Goal: Find specific page/section: Find specific page/section

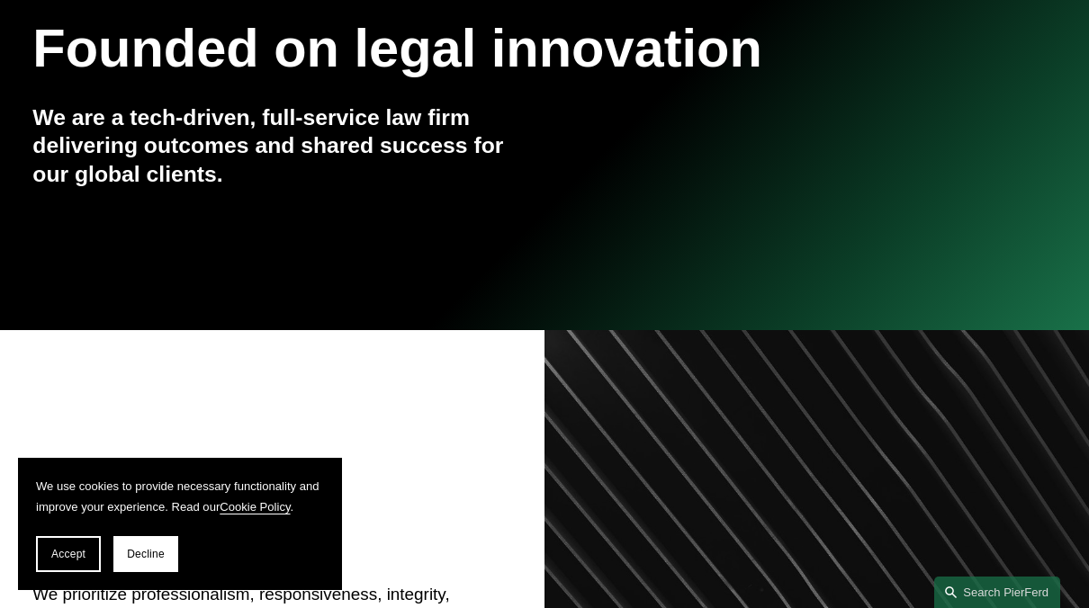
scroll to position [252, 0]
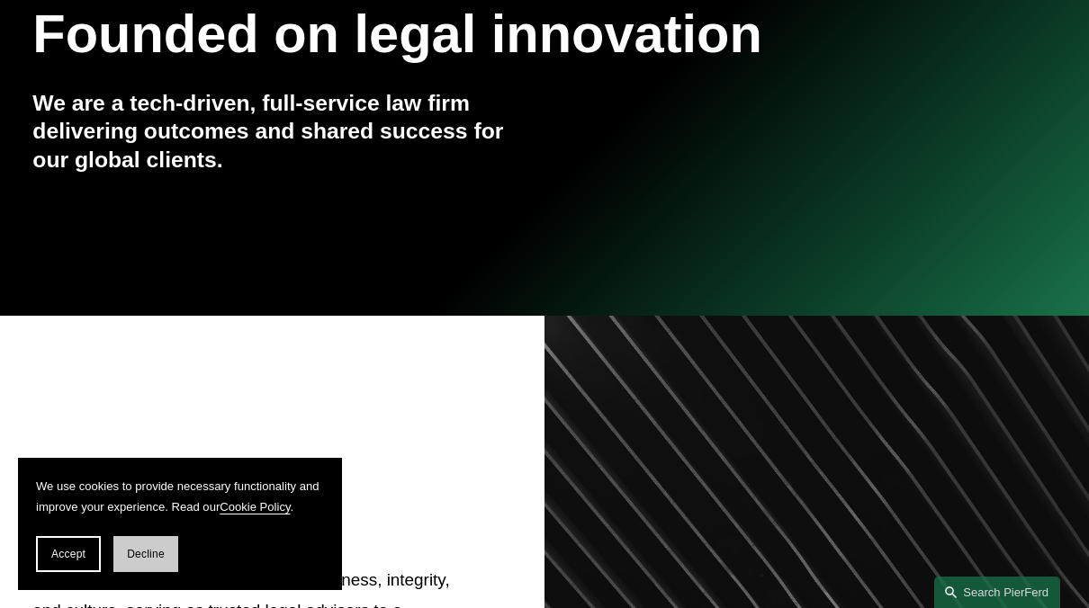
click at [152, 560] on span "Decline" at bounding box center [146, 554] width 38 height 13
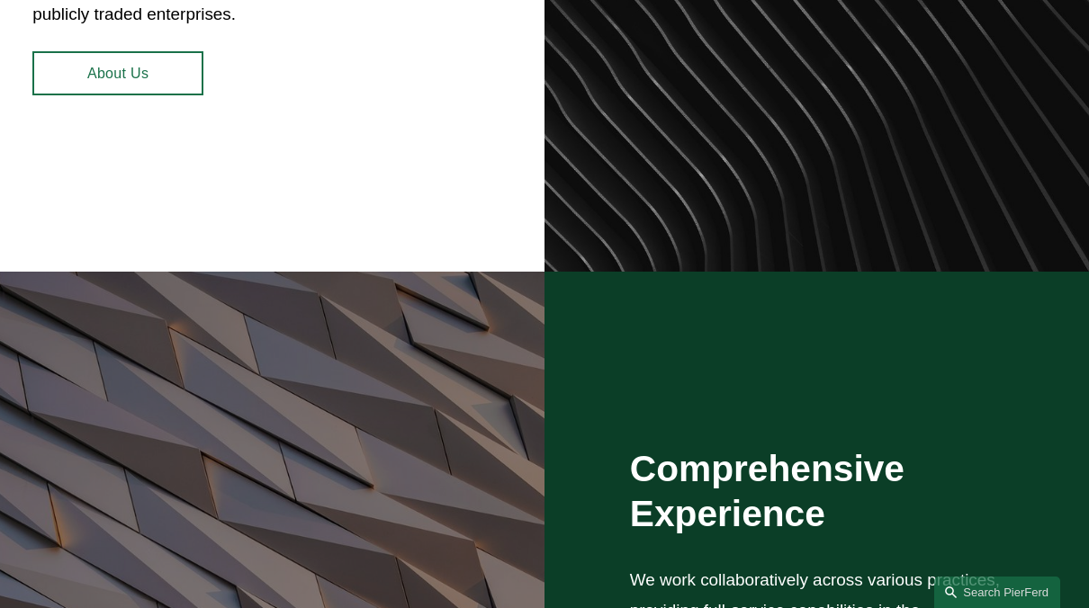
scroll to position [936, 0]
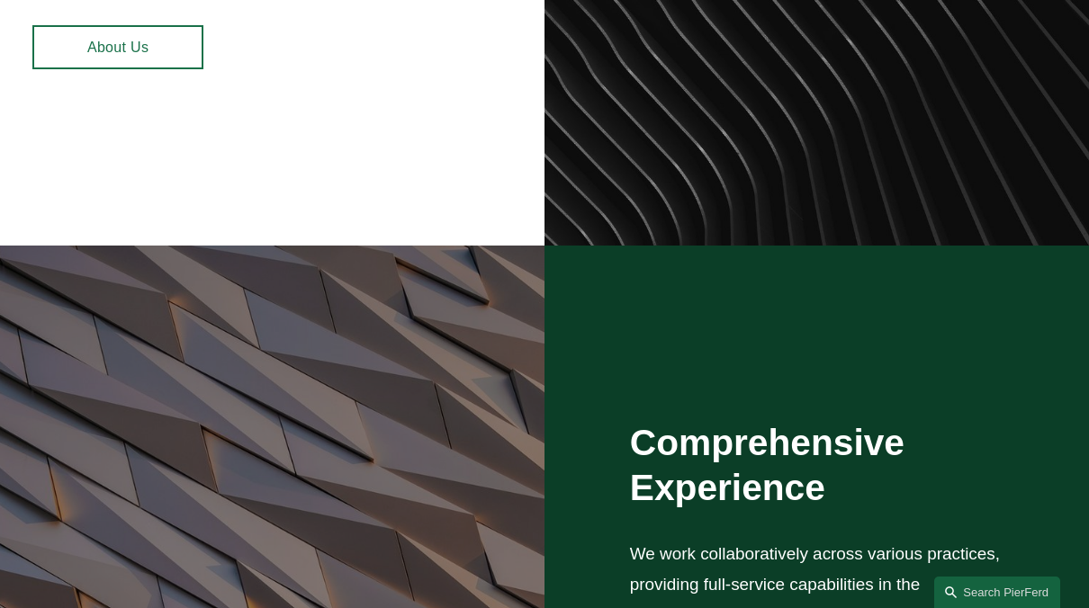
click at [132, 58] on link "About Us" at bounding box center [117, 47] width 171 height 44
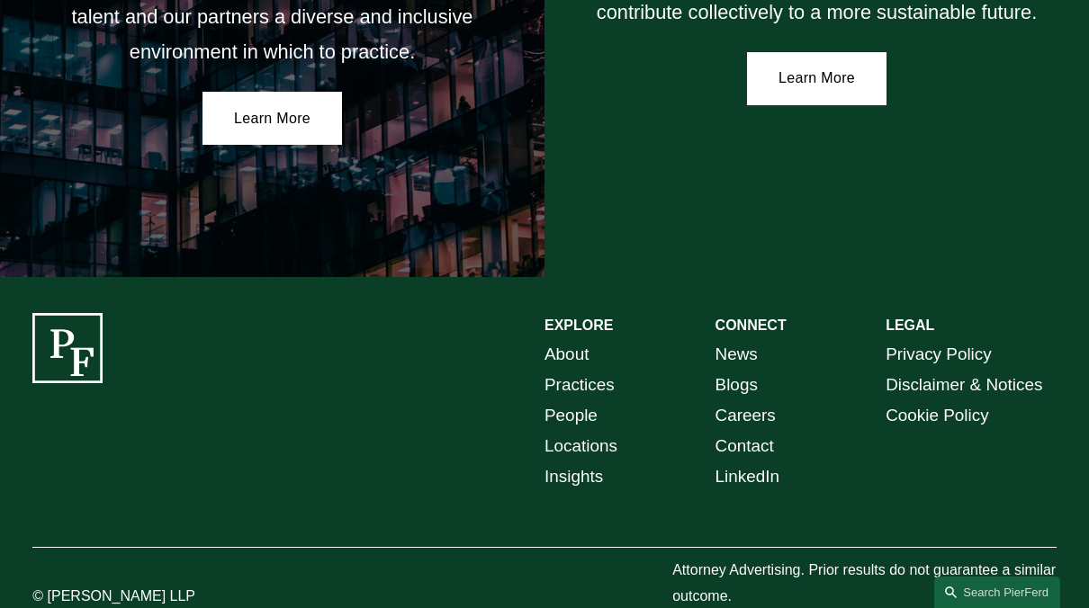
scroll to position [3049, 0]
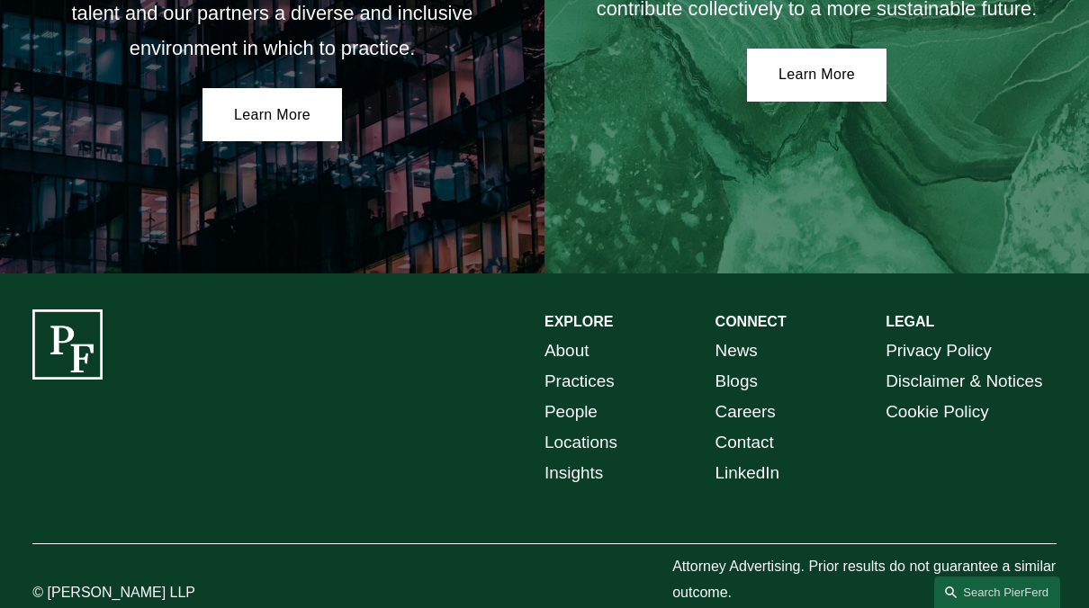
click at [599, 427] on link "Locations" at bounding box center [580, 442] width 73 height 31
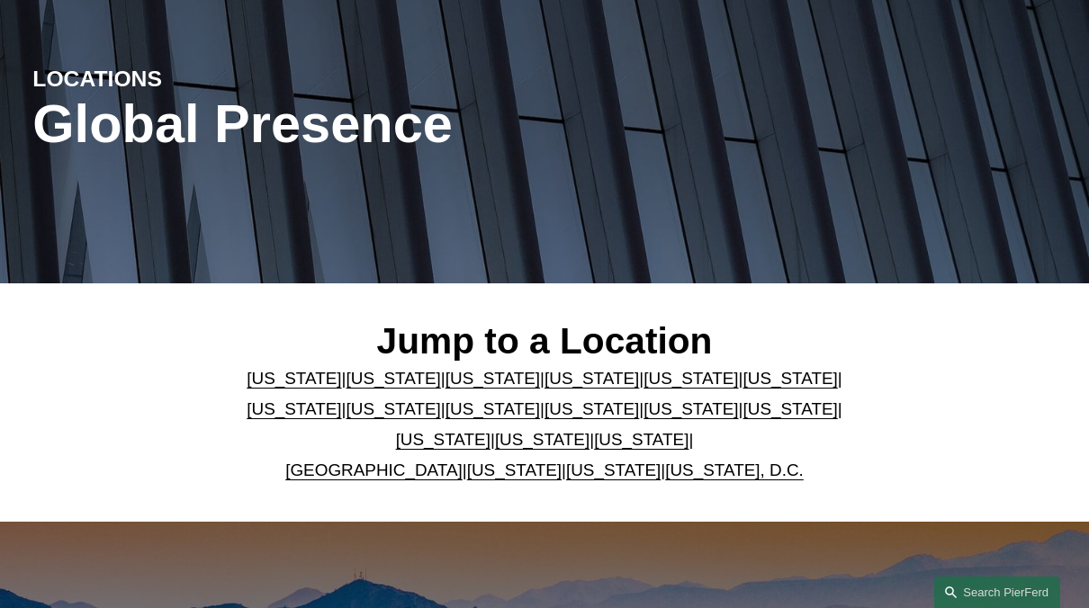
scroll to position [180, 0]
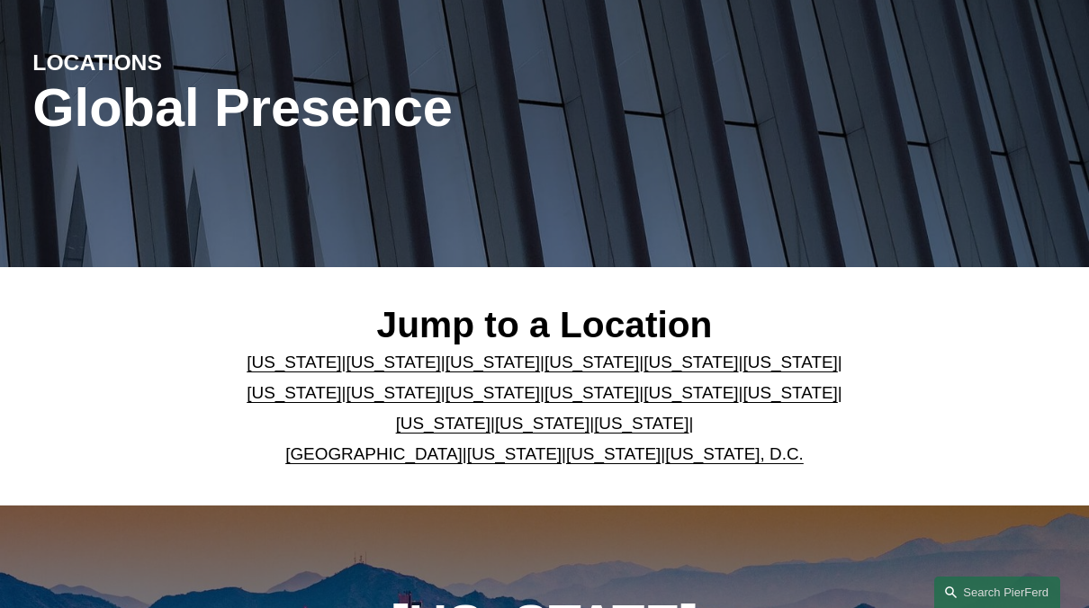
click at [765, 402] on link "North Carolina" at bounding box center [790, 392] width 94 height 19
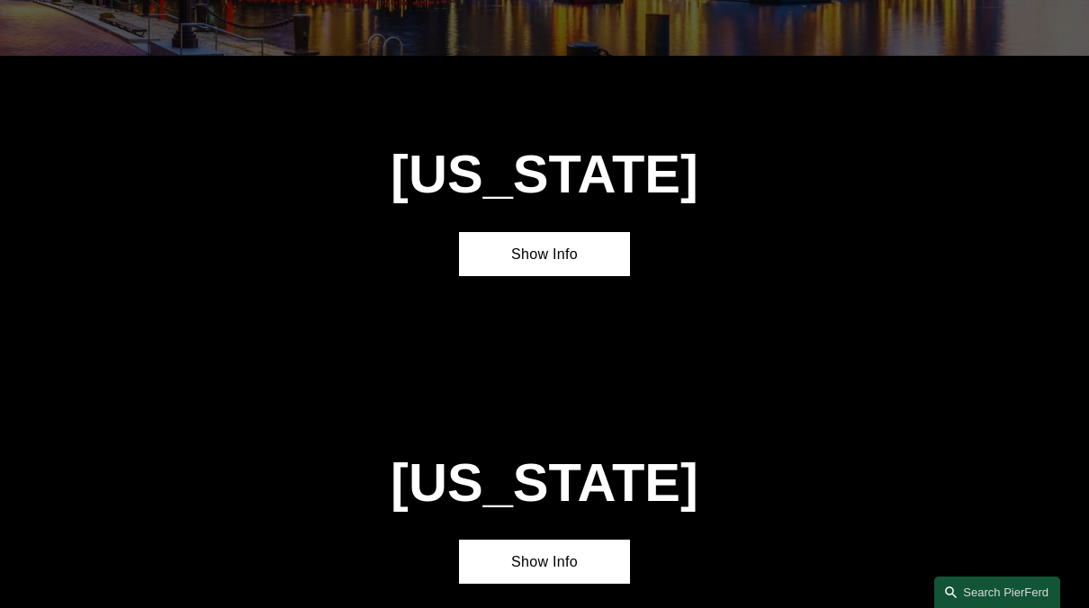
scroll to position [4121, 0]
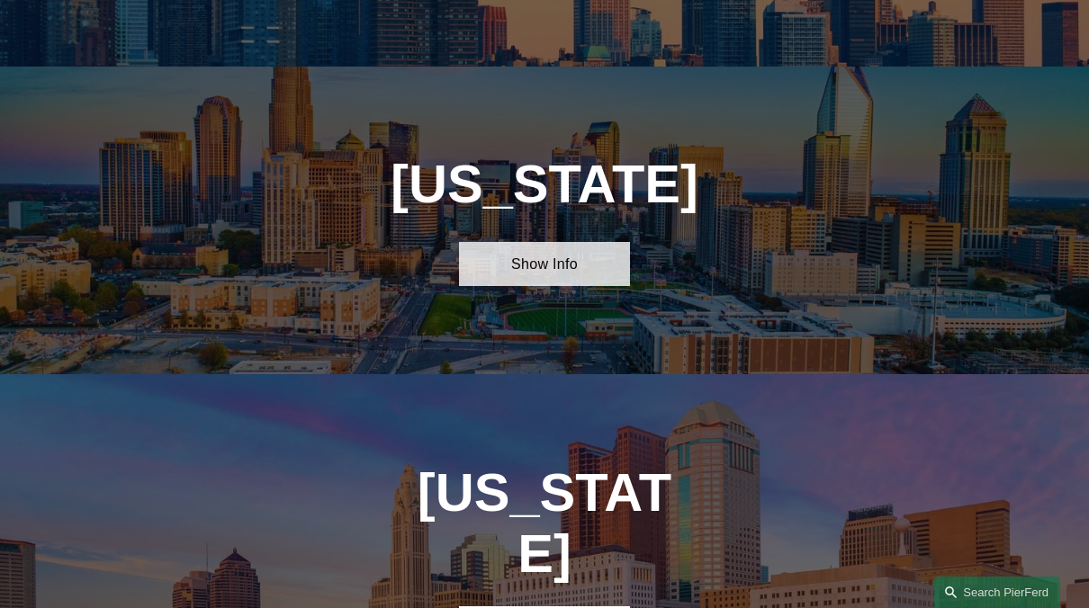
click at [508, 242] on link "Show Info" at bounding box center [544, 264] width 171 height 44
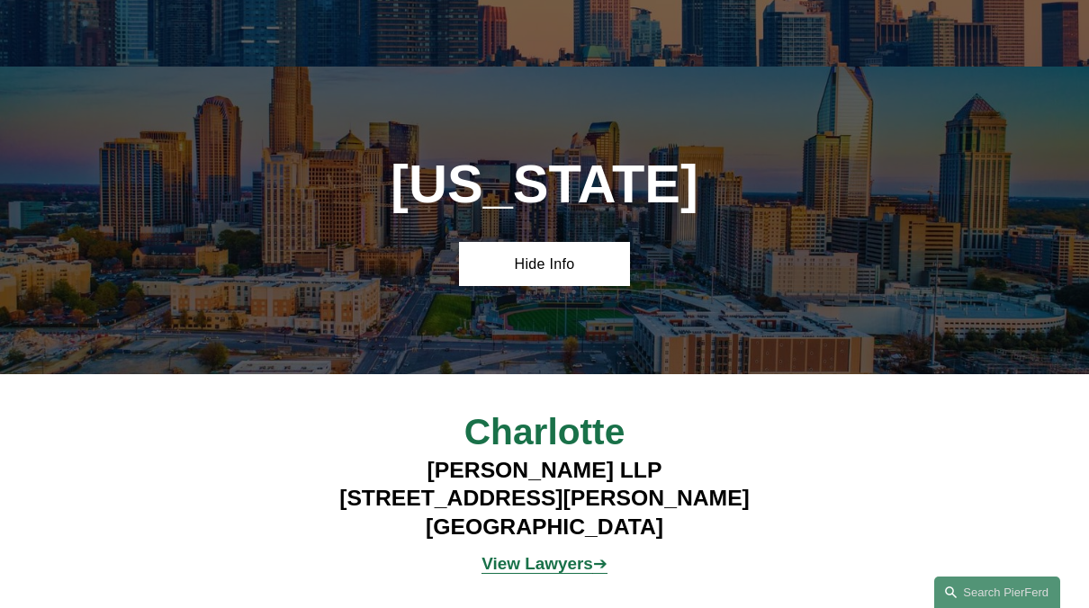
click at [523, 554] on strong "View Lawyers" at bounding box center [537, 563] width 112 height 19
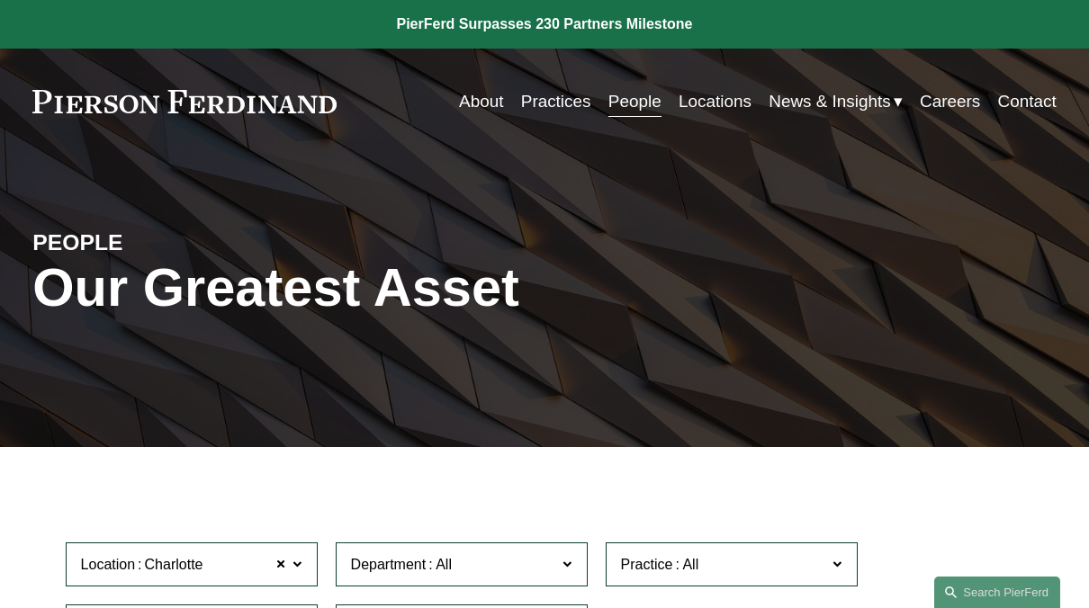
click at [706, 100] on link "Locations" at bounding box center [714, 102] width 73 height 34
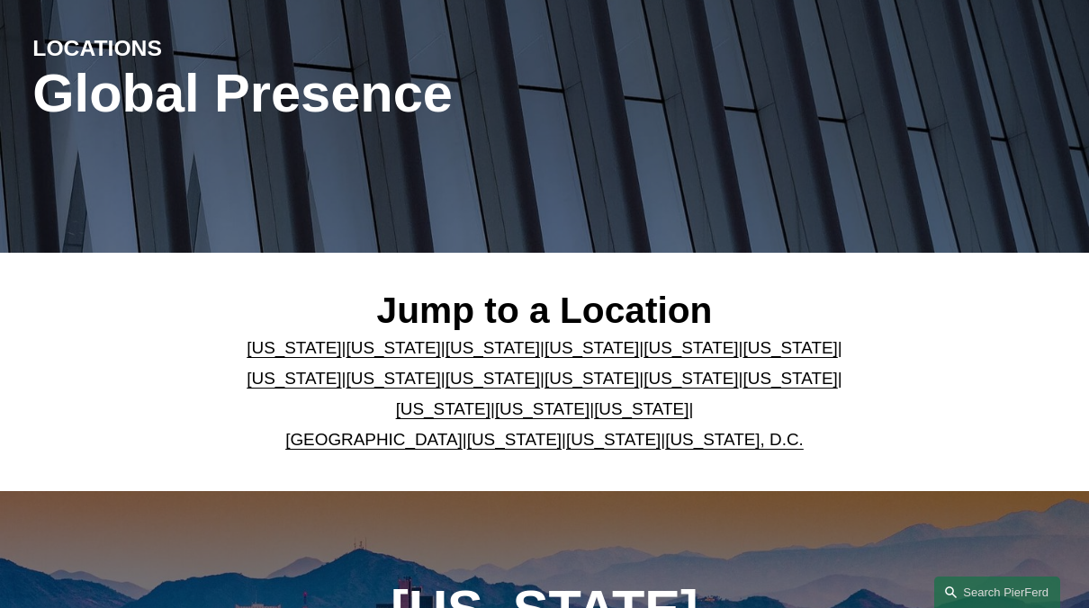
scroll to position [252, 0]
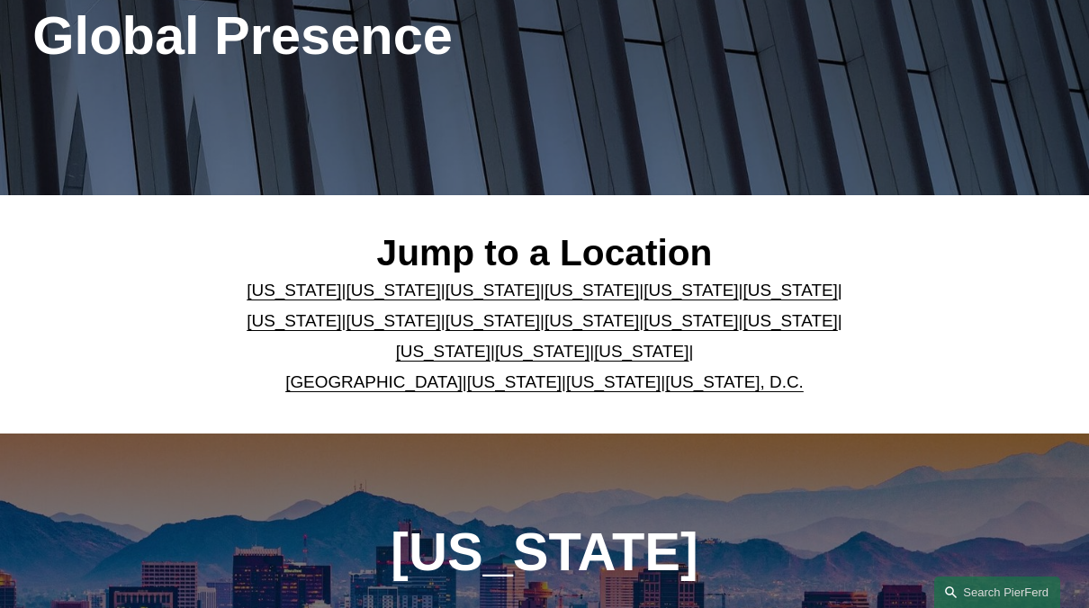
click at [676, 391] on link "[US_STATE], D.C." at bounding box center [734, 382] width 139 height 19
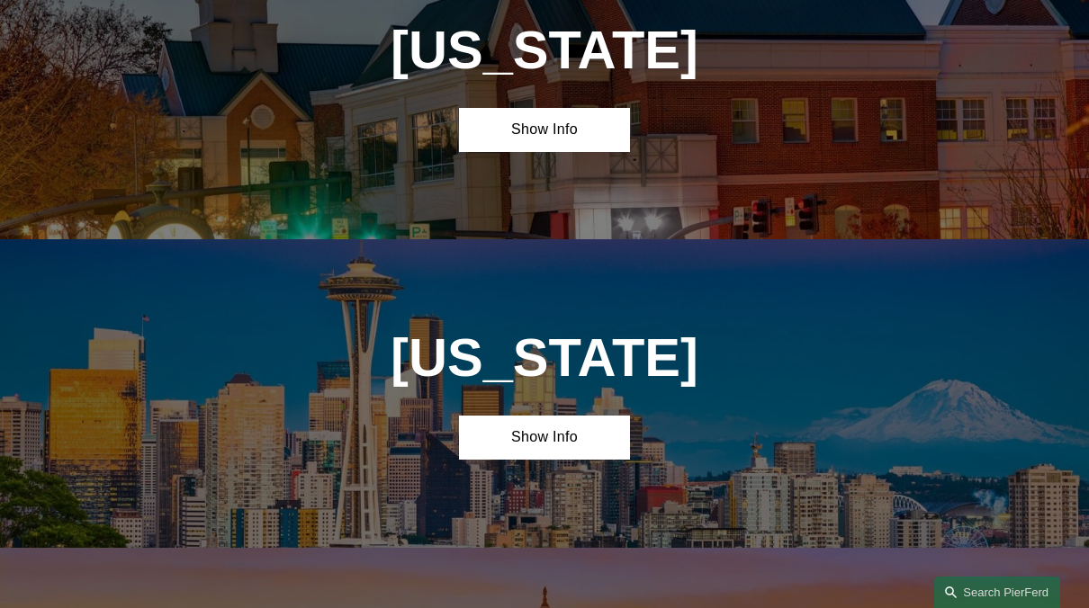
scroll to position [6305, 0]
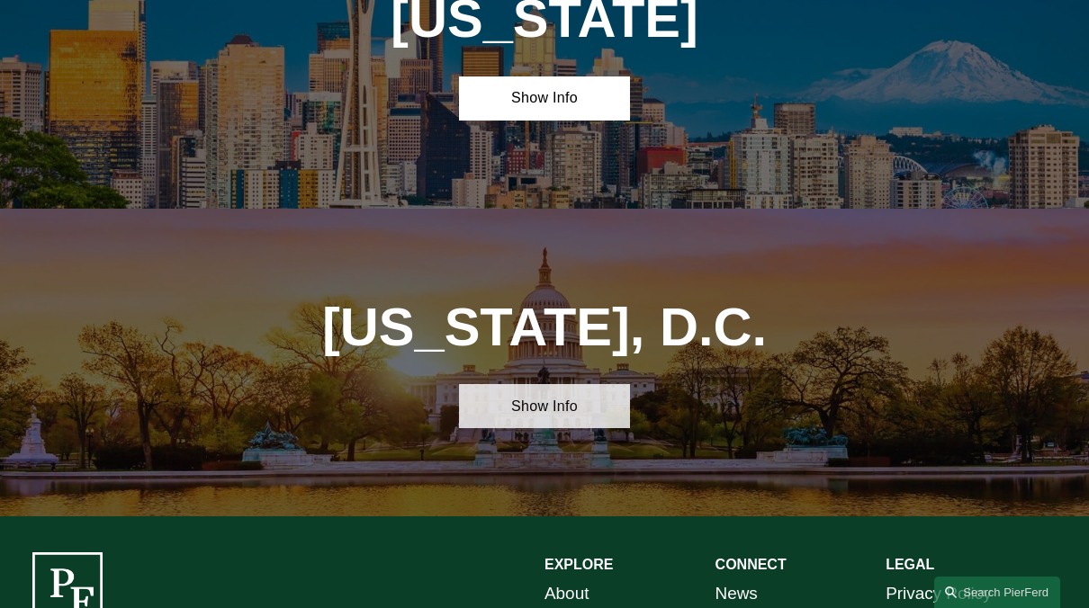
click at [521, 384] on link "Show Info" at bounding box center [544, 406] width 171 height 44
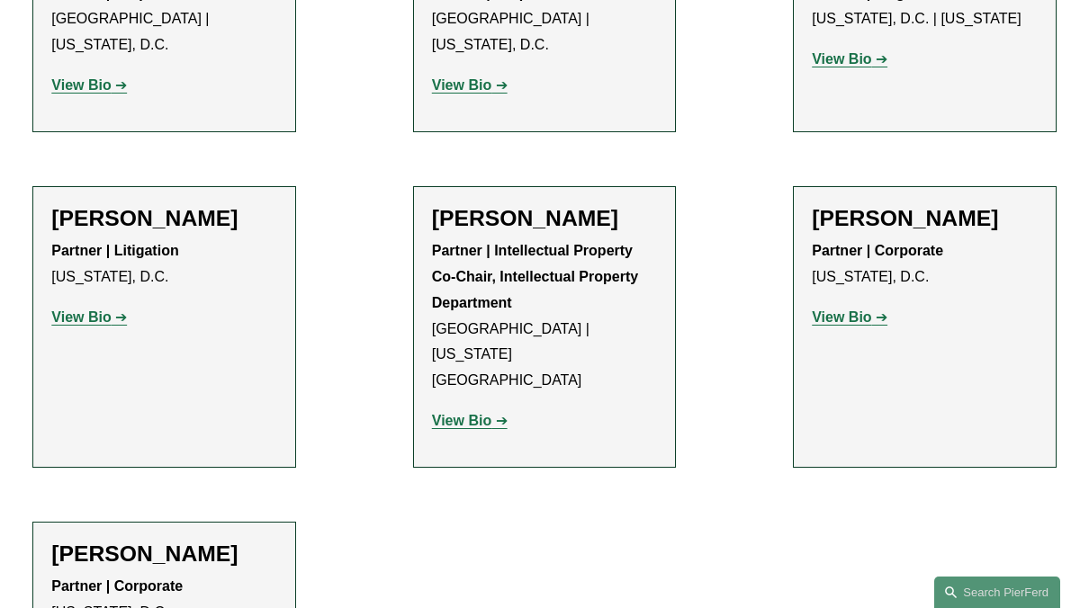
scroll to position [2052, 0]
